Goal: Task Accomplishment & Management: Use online tool/utility

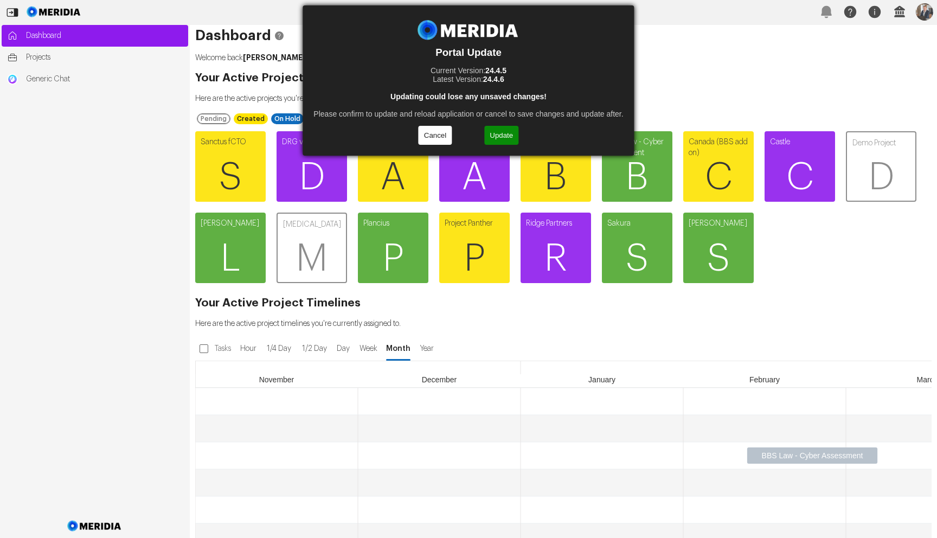
click at [503, 133] on button "Update" at bounding box center [501, 135] width 34 height 19
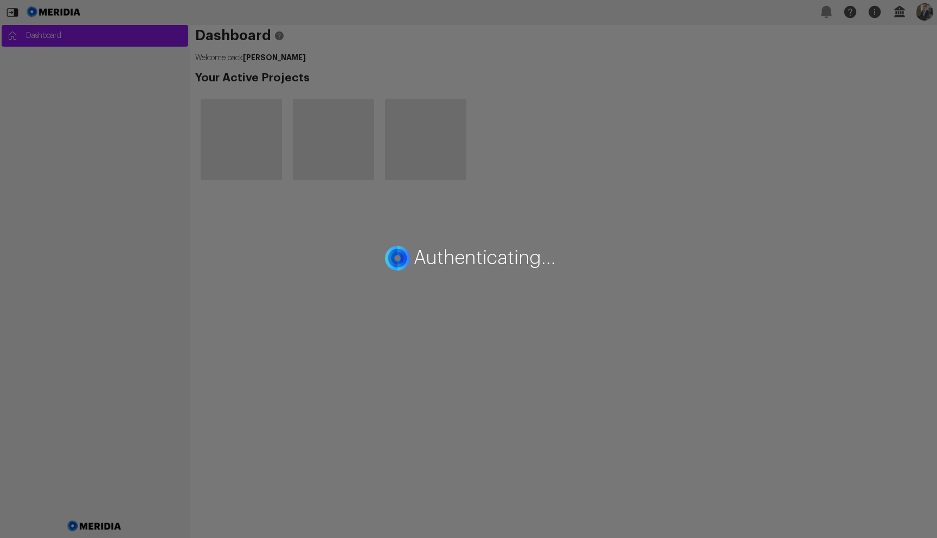
click at [503, 133] on div "Authenticating..." at bounding box center [468, 269] width 937 height 538
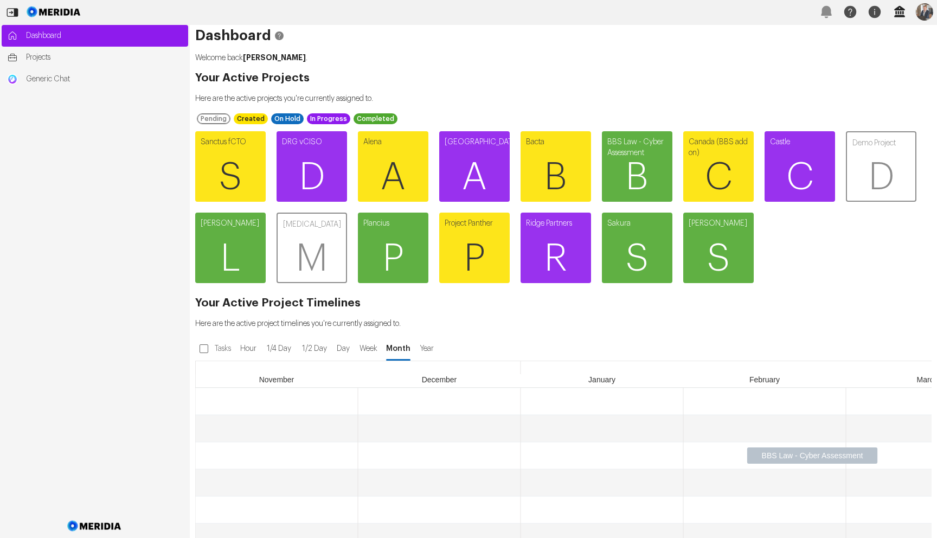
click at [896, 9] on icon "button" at bounding box center [899, 11] width 11 height 11
click at [892, 85] on button "Tenant Settings" at bounding box center [926, 85] width 125 height 13
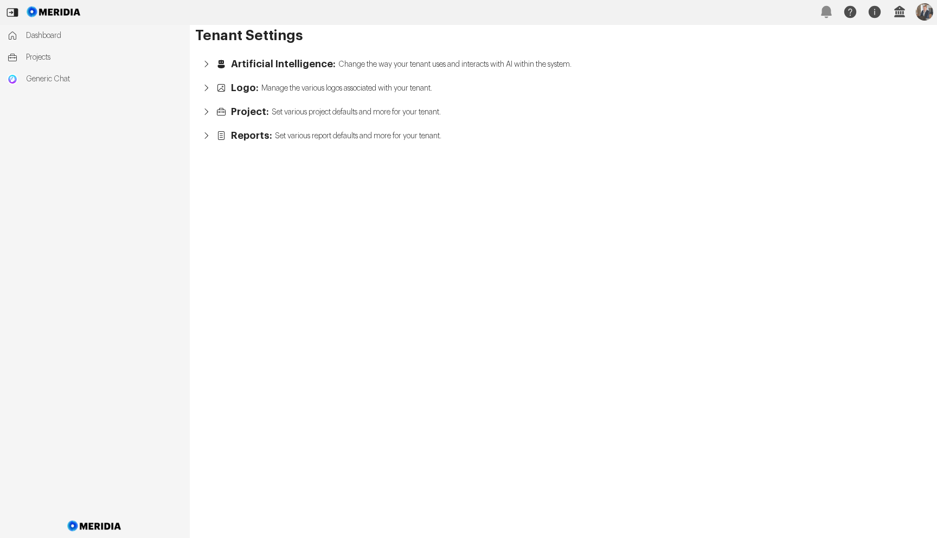
click at [231, 59] on span "Artificial Intelligence:" at bounding box center [283, 64] width 105 height 11
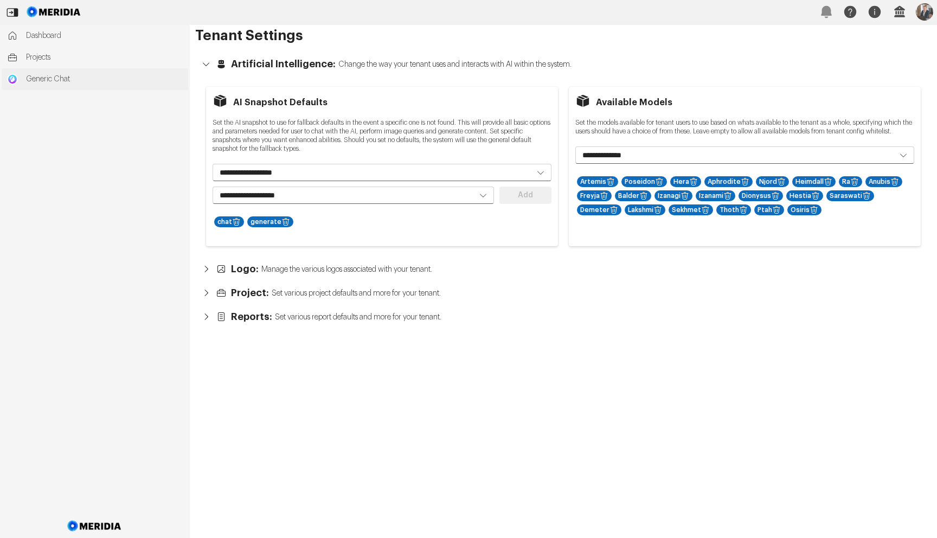
click at [51, 76] on span "Generic Chat" at bounding box center [104, 79] width 157 height 11
